Goal: Obtain resource: Download file/media

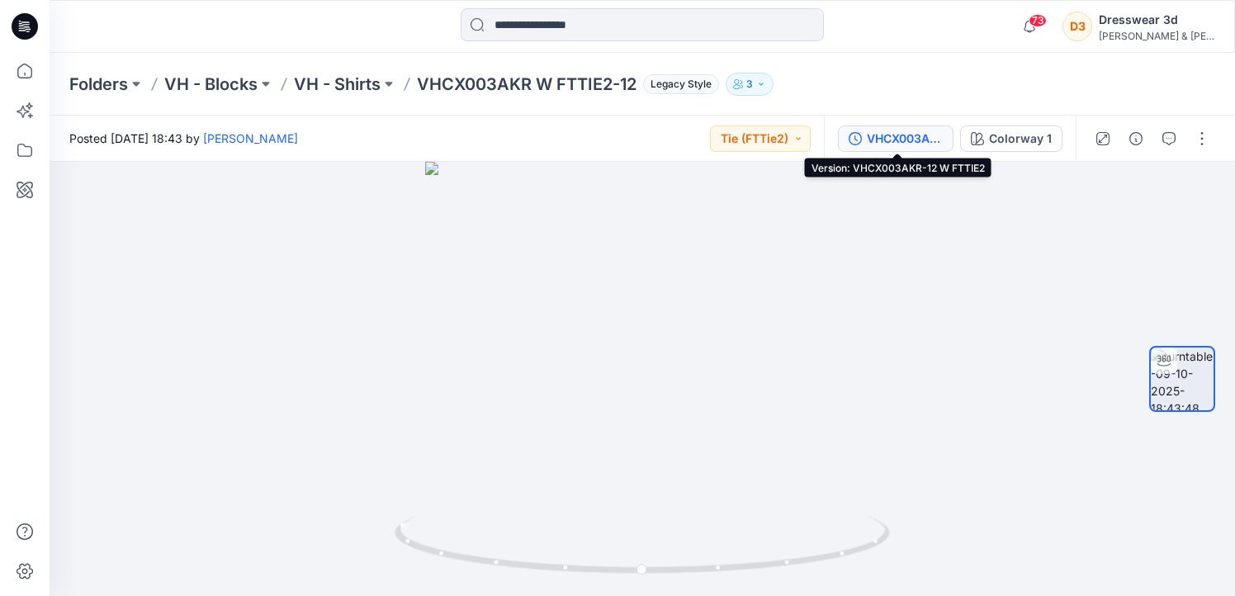
click at [878, 145] on div "VHCX003AKR-12 W FTTIE2" at bounding box center [905, 139] width 76 height 18
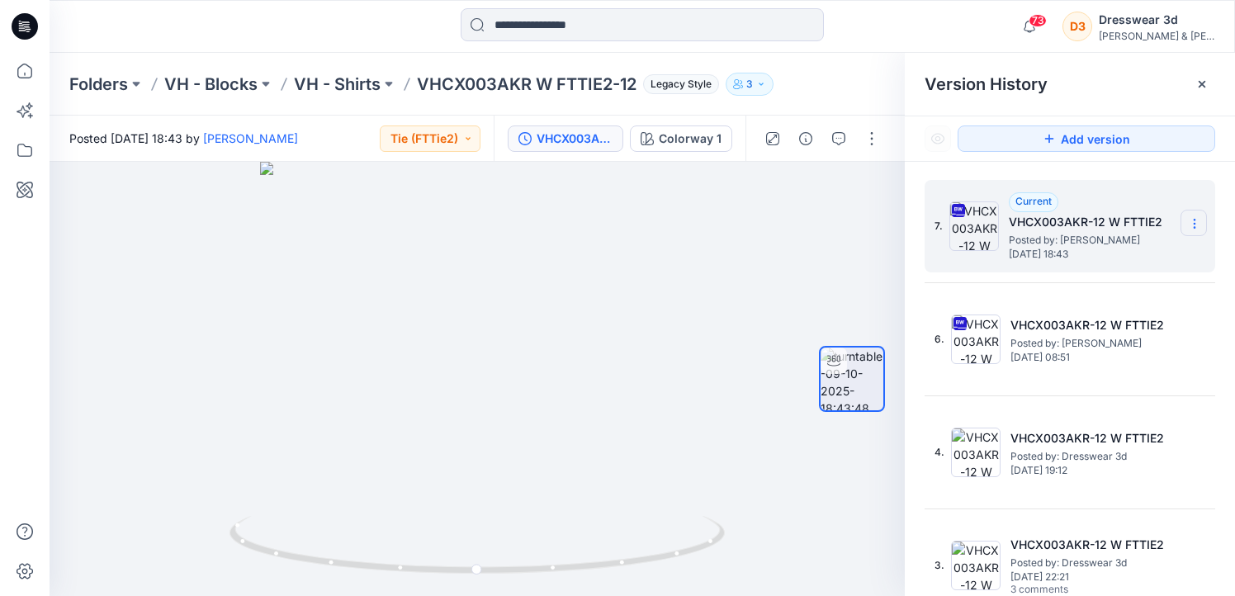
click at [1198, 219] on icon at bounding box center [1194, 223] width 13 height 13
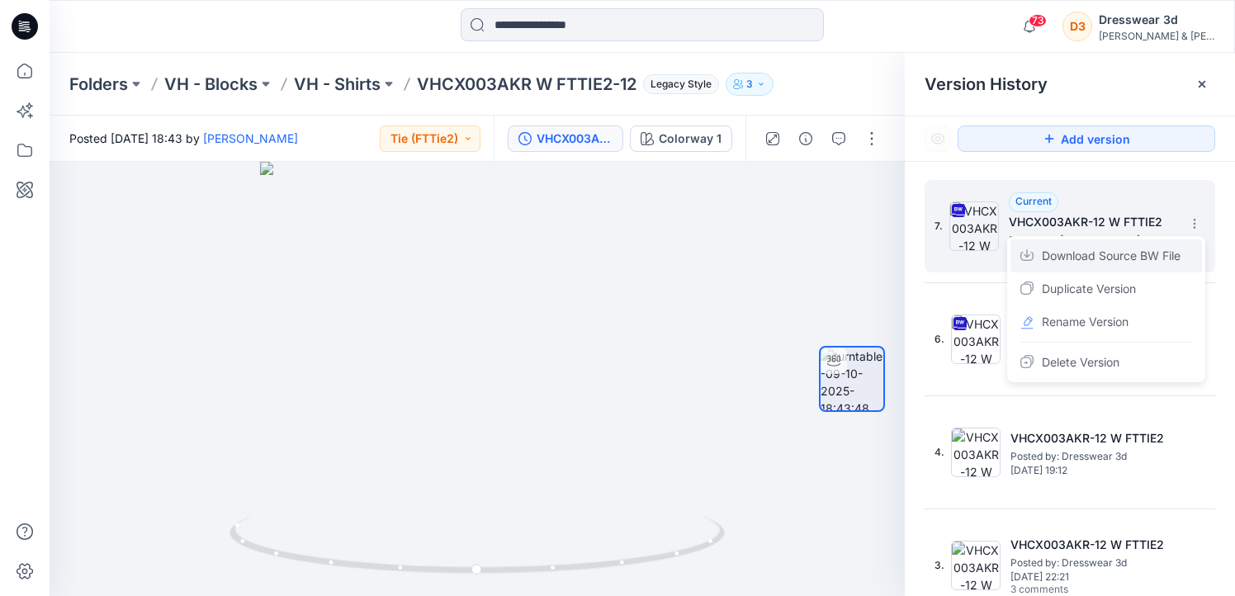
click at [1104, 264] on span "Download Source BW File" at bounding box center [1111, 256] width 139 height 20
